Goal: Information Seeking & Learning: Learn about a topic

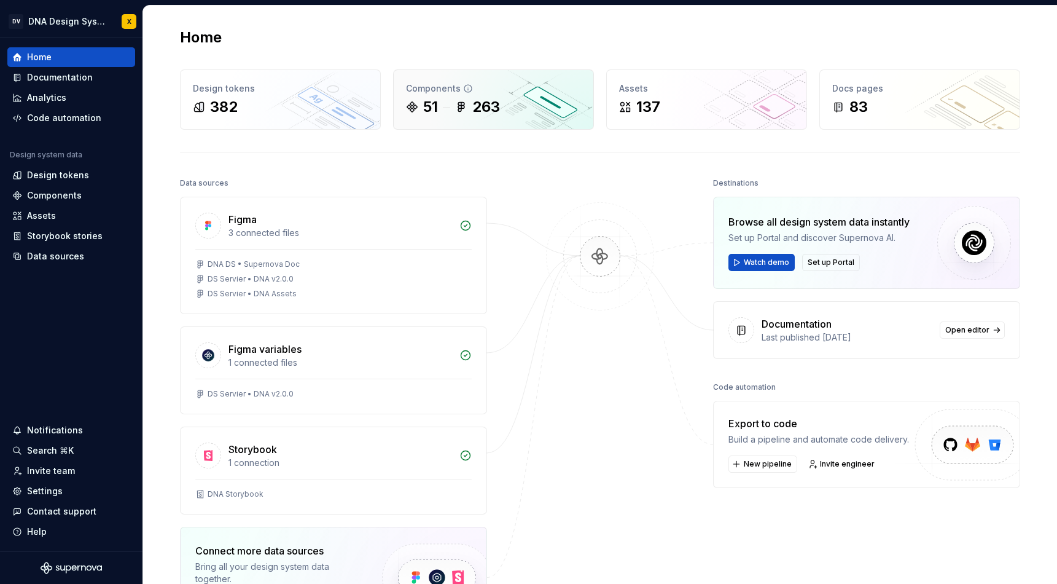
click at [449, 120] on div "Components 51 263" at bounding box center [494, 99] width 200 height 59
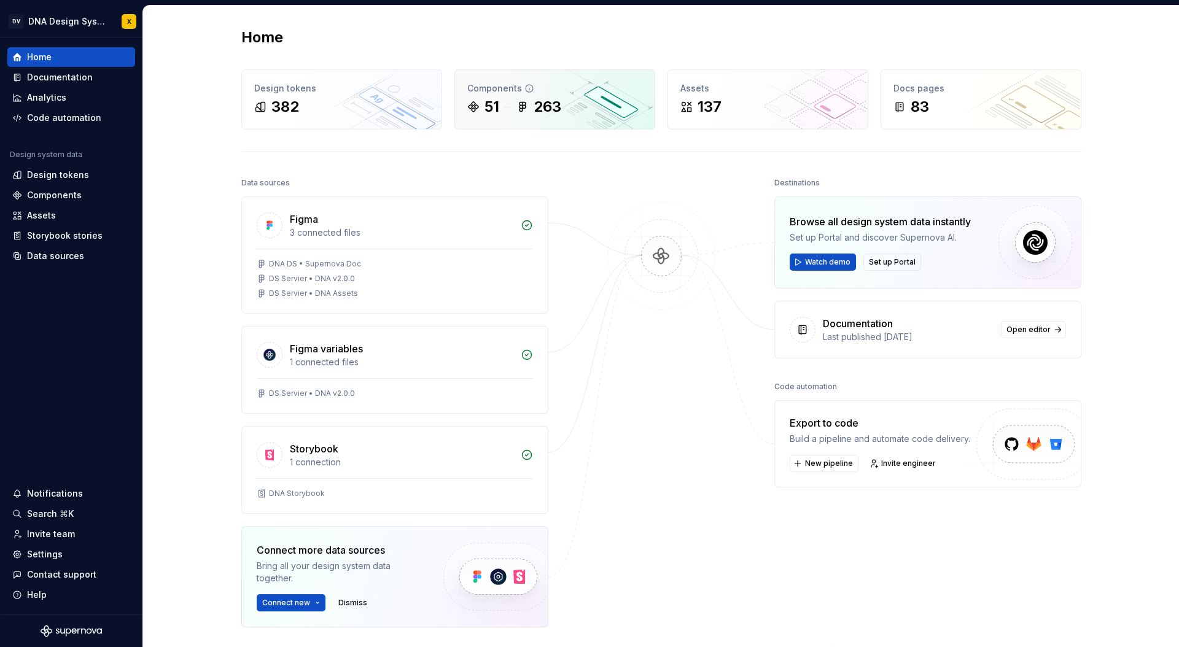
click at [494, 106] on div "51" at bounding box center [492, 107] width 15 height 20
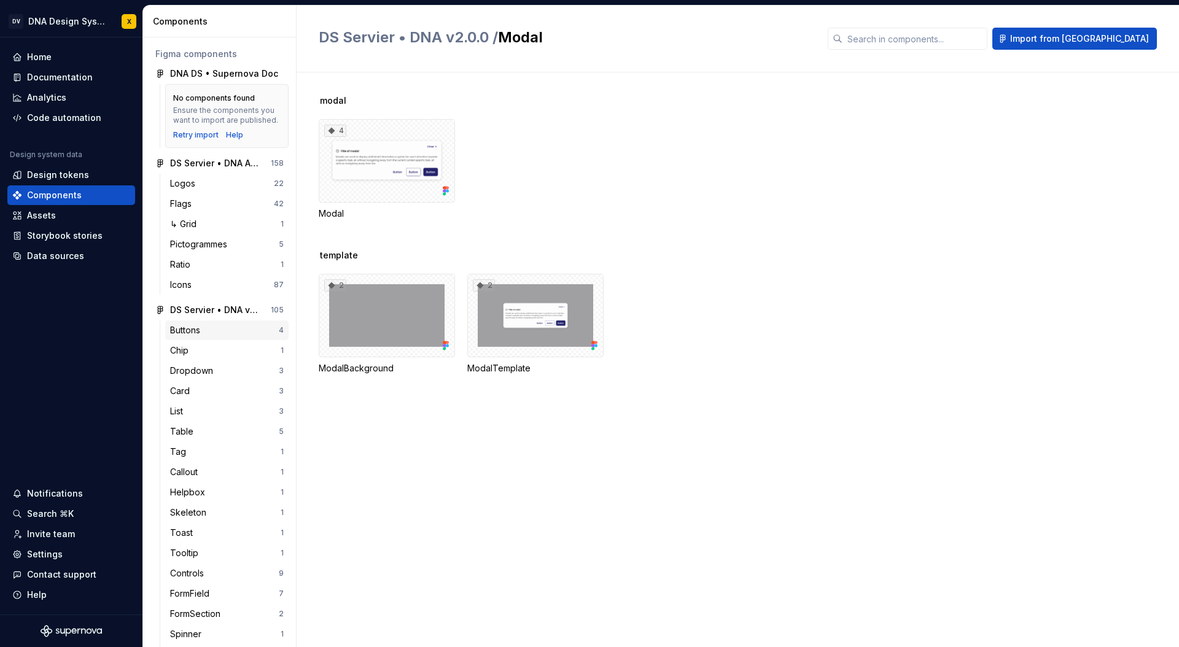
scroll to position [50, 0]
click at [192, 389] on div "Card" at bounding box center [182, 391] width 25 height 12
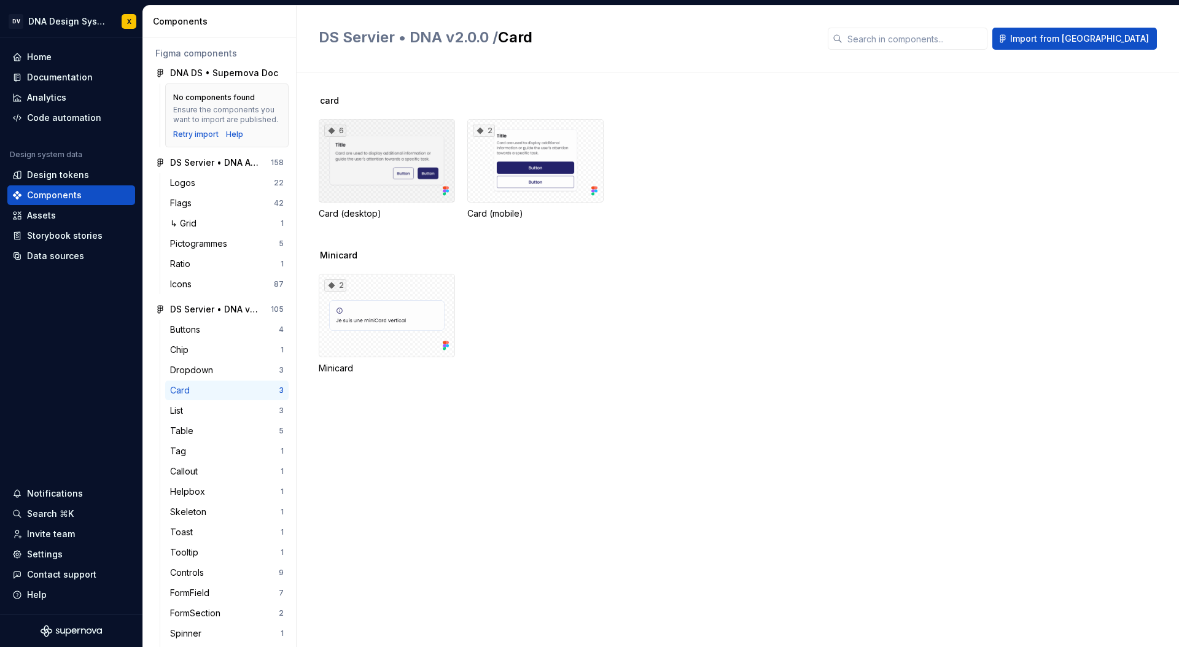
click at [367, 190] on div "6" at bounding box center [387, 161] width 136 height 84
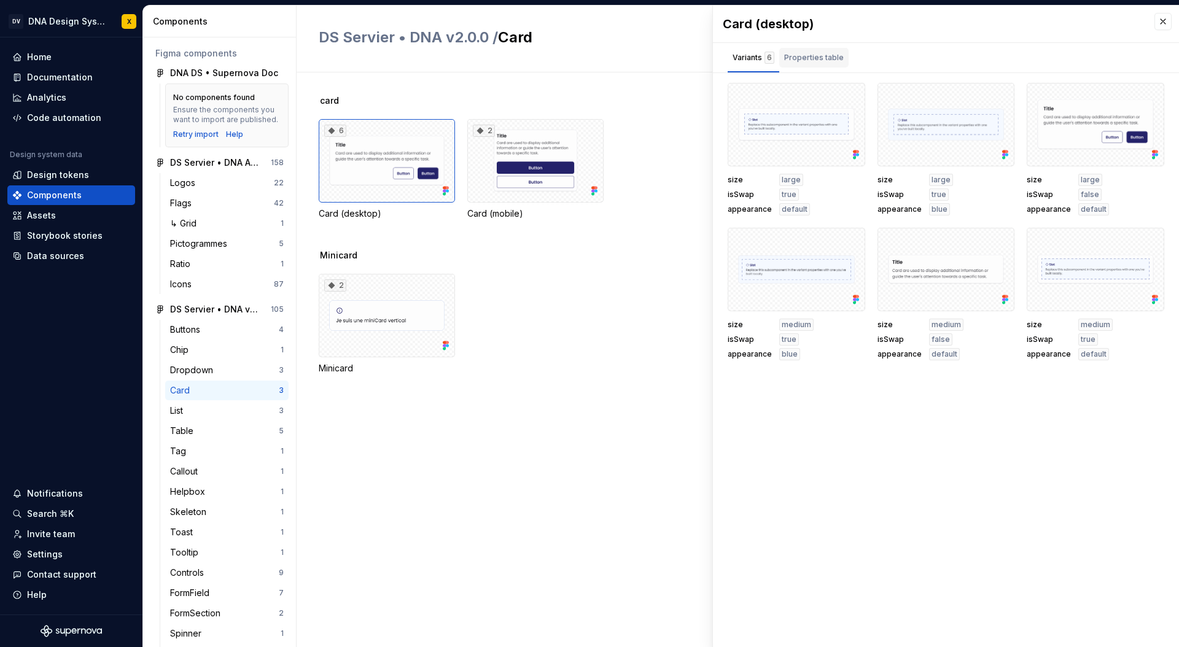
click at [818, 52] on div "Properties table" at bounding box center [814, 58] width 60 height 12
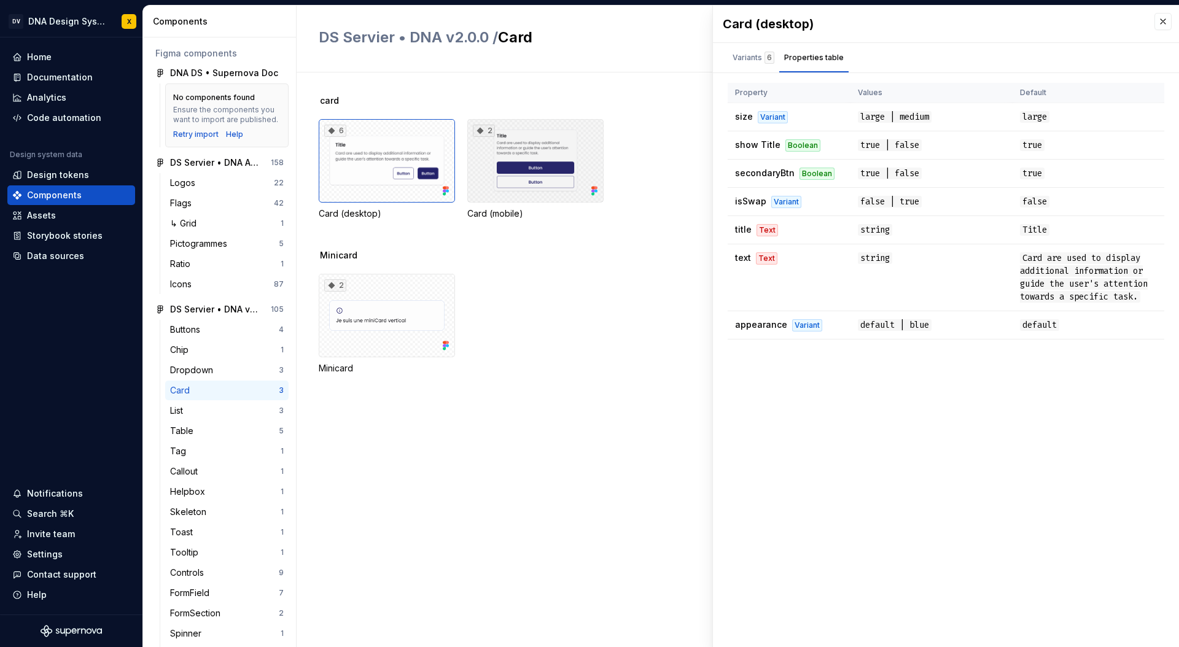
click at [582, 136] on div "2" at bounding box center [535, 161] width 136 height 84
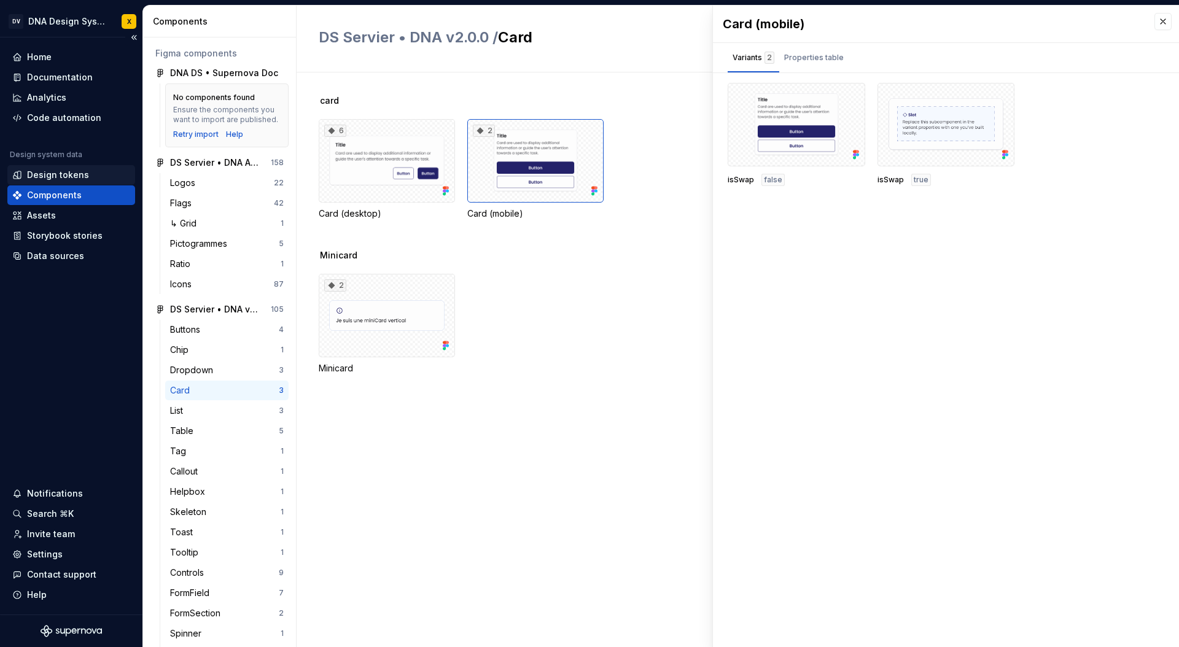
click at [58, 173] on div "Design tokens" at bounding box center [58, 175] width 62 height 12
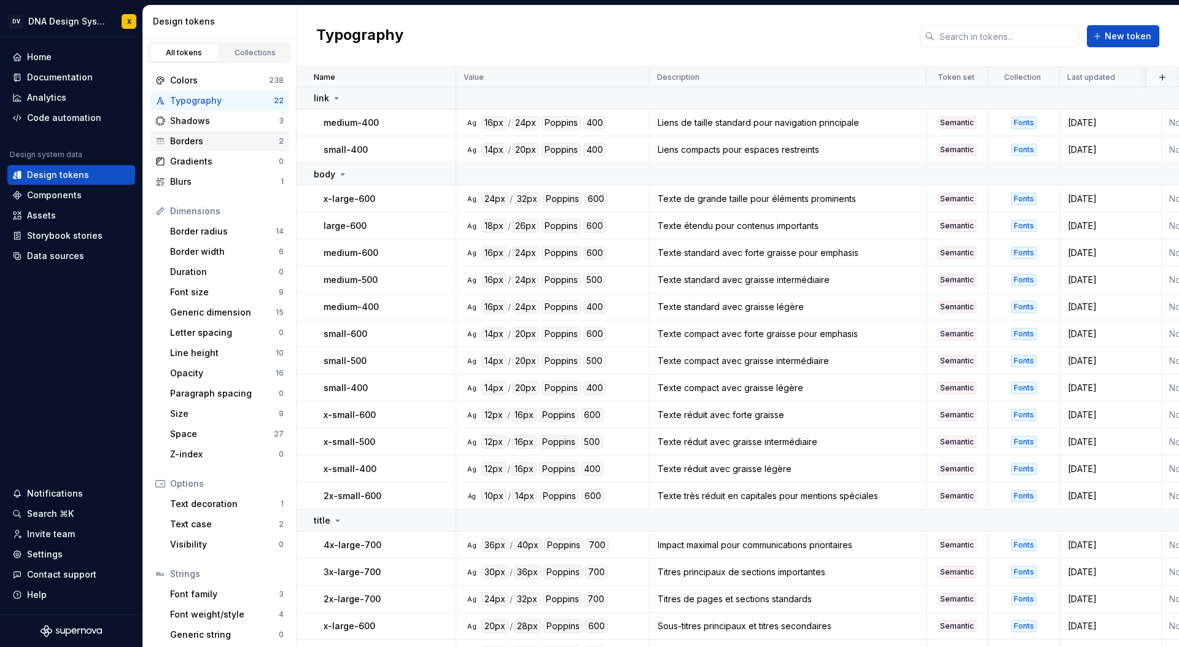
click at [196, 141] on div "Borders" at bounding box center [224, 141] width 109 height 12
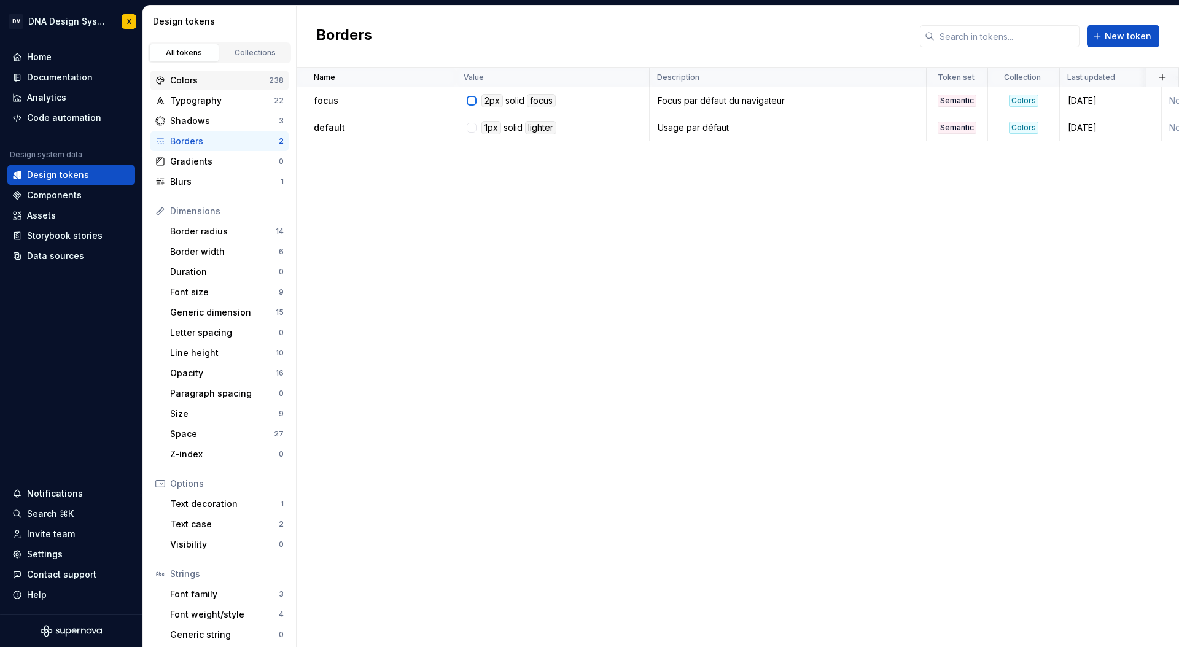
click at [186, 74] on div "Colors" at bounding box center [219, 80] width 99 height 12
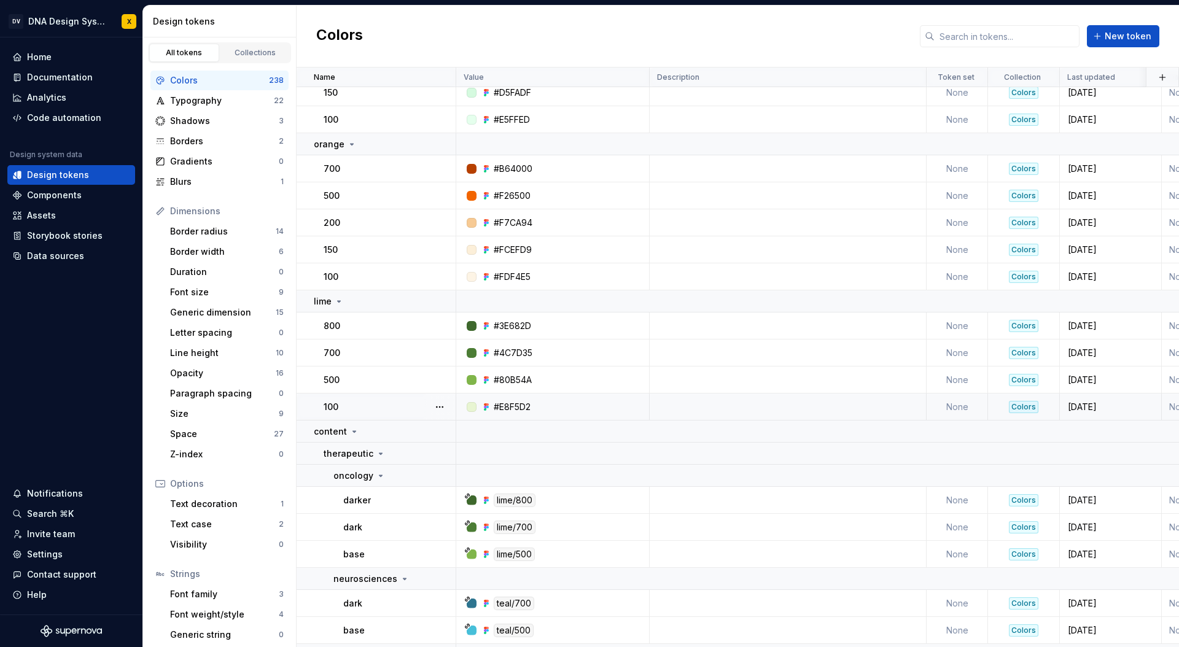
scroll to position [131, 0]
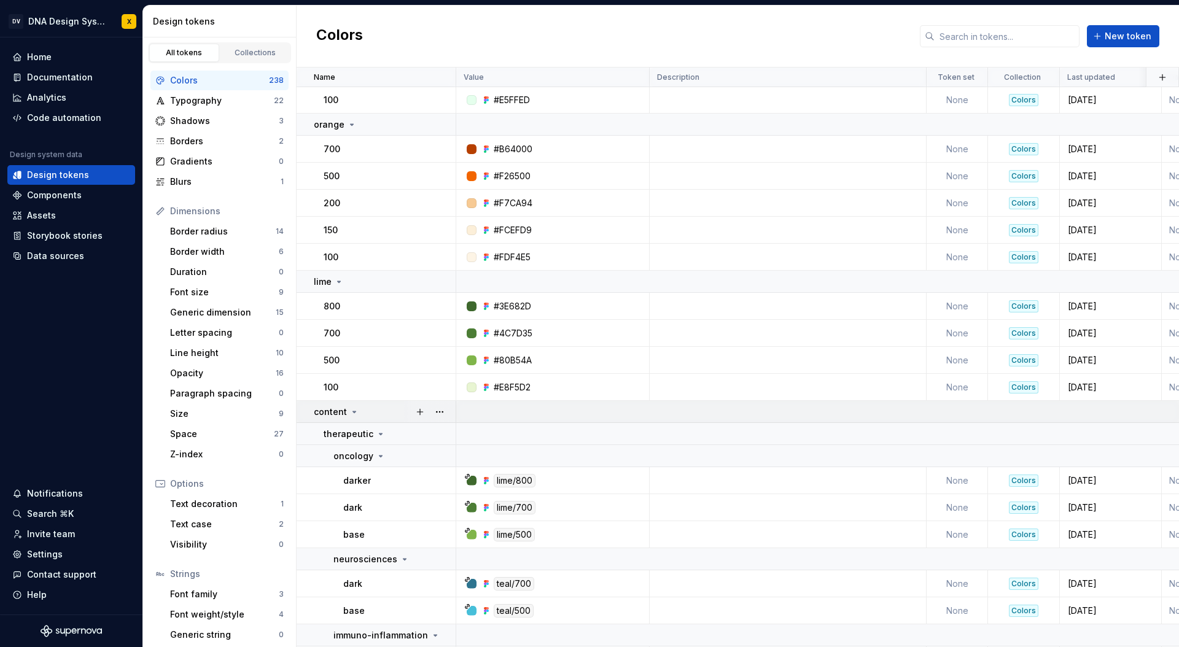
click at [352, 409] on icon at bounding box center [355, 412] width 10 height 10
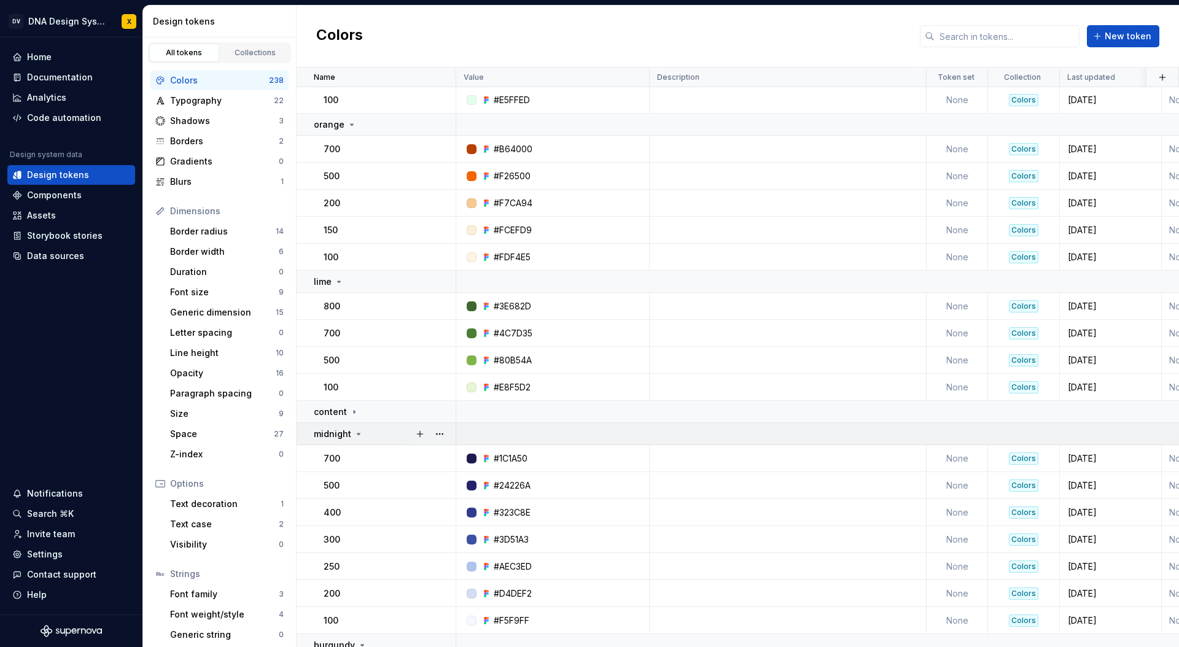
click at [355, 432] on icon at bounding box center [359, 434] width 10 height 10
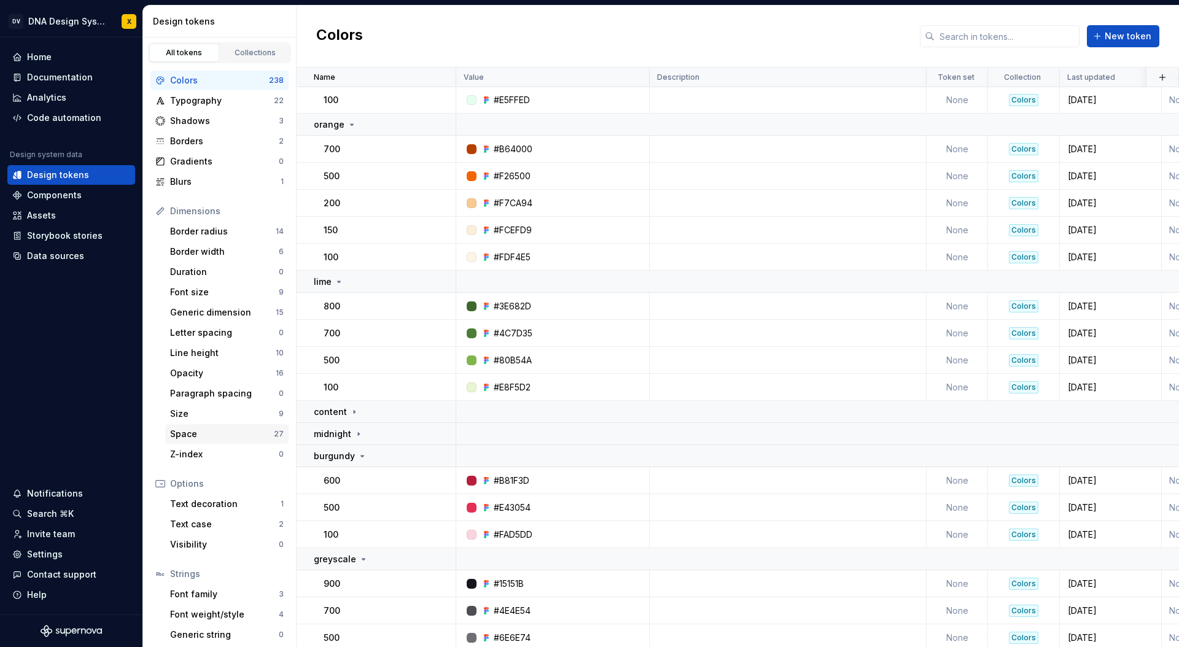
click at [213, 434] on div "Space" at bounding box center [222, 434] width 104 height 12
